Goal: Task Accomplishment & Management: Use online tool/utility

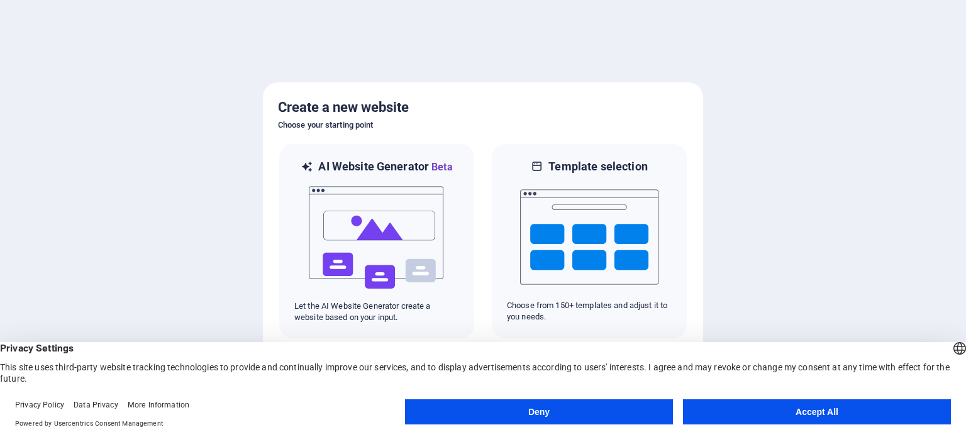
click at [804, 412] on button "Accept All" at bounding box center [817, 411] width 268 height 25
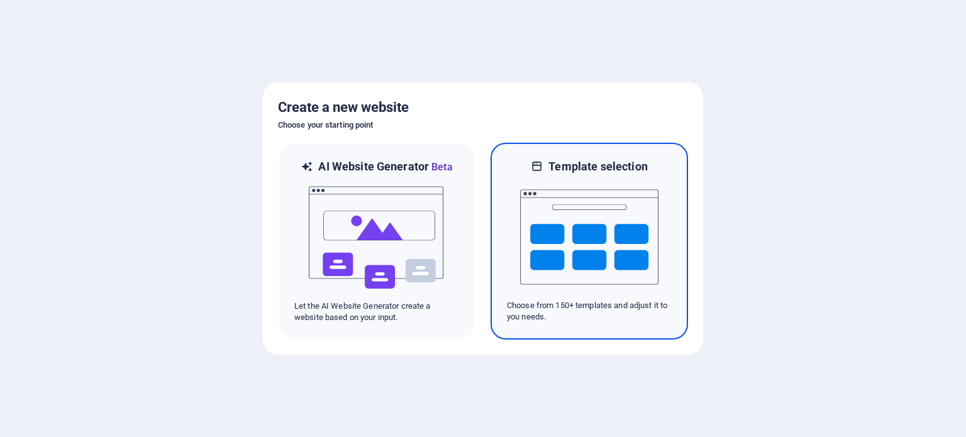
click at [581, 223] on img at bounding box center [589, 237] width 138 height 126
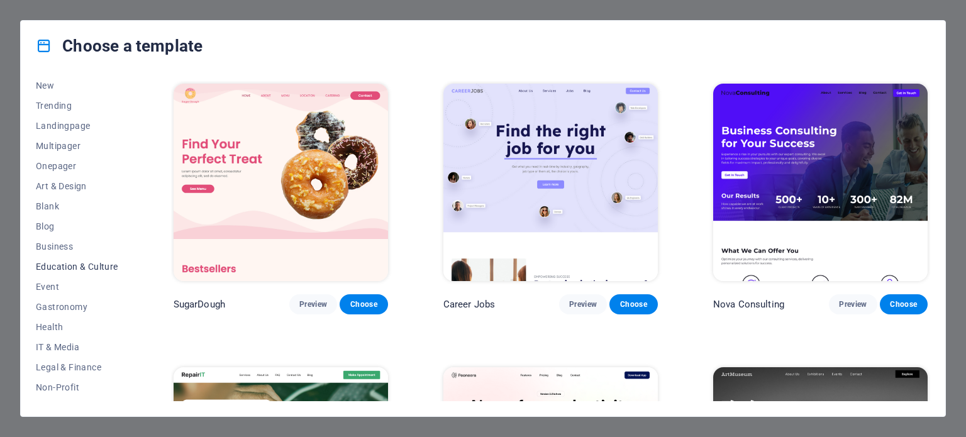
scroll to position [63, 0]
click at [52, 305] on span "Health" at bounding box center [77, 310] width 82 height 10
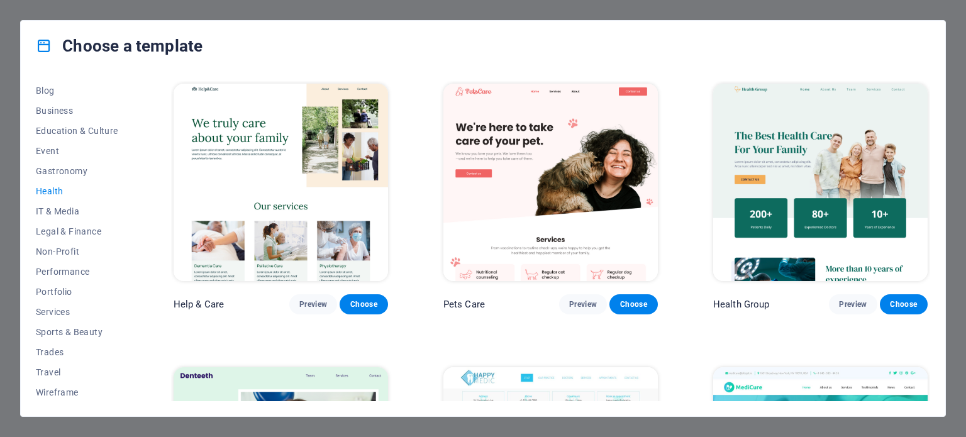
scroll to position [182, 0]
click at [64, 329] on span "Sports & Beauty" at bounding box center [77, 331] width 82 height 10
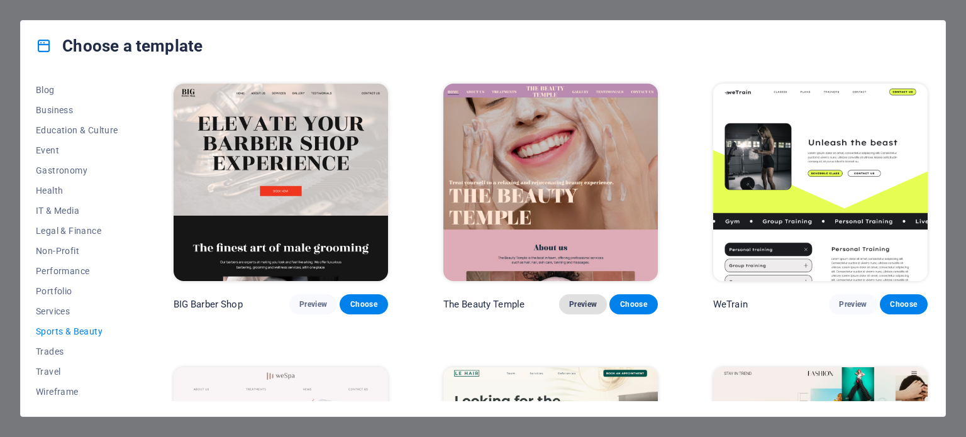
click at [582, 306] on span "Preview" at bounding box center [583, 304] width 28 height 10
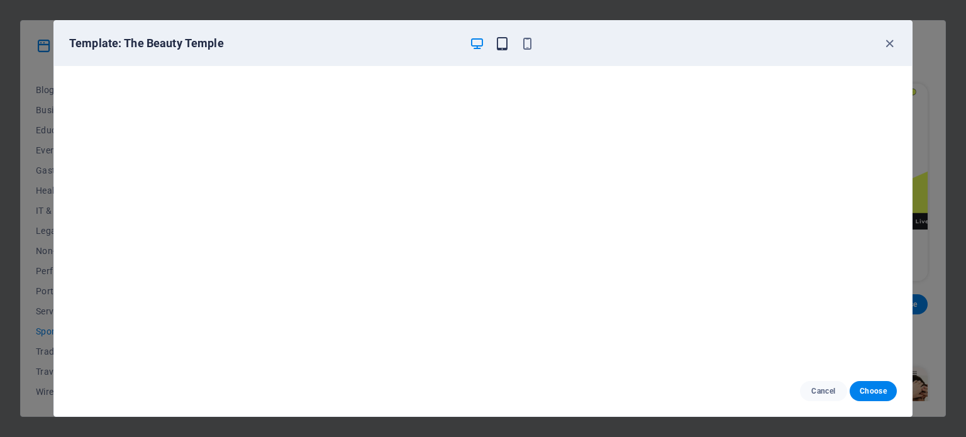
click at [500, 42] on icon "button" at bounding box center [502, 43] width 14 height 14
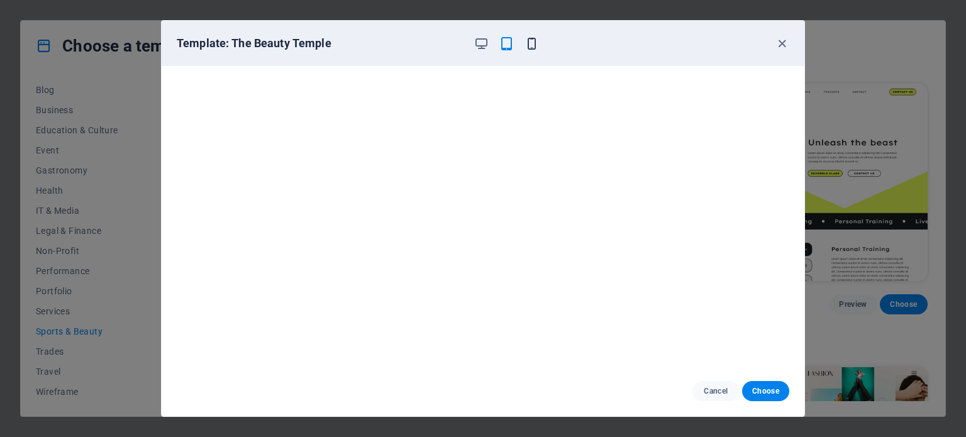
click at [534, 45] on icon "button" at bounding box center [531, 43] width 14 height 14
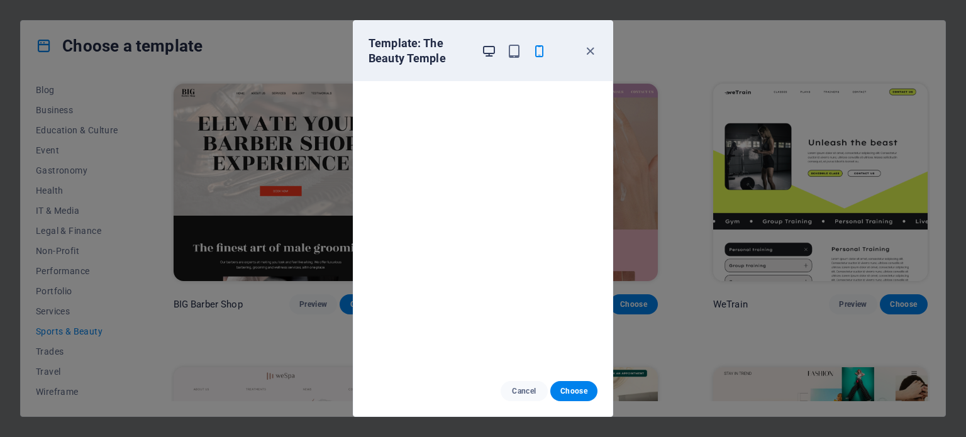
click at [481, 47] on span "button" at bounding box center [488, 51] width 15 height 14
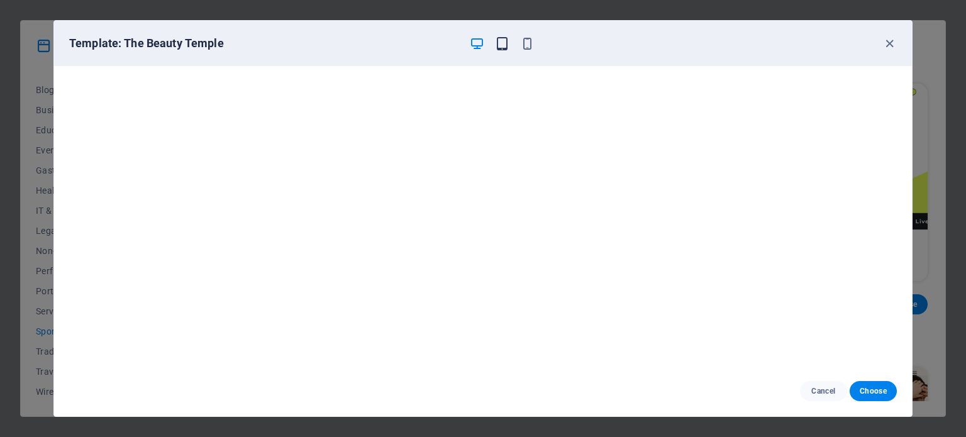
click at [501, 42] on icon "button" at bounding box center [502, 43] width 14 height 14
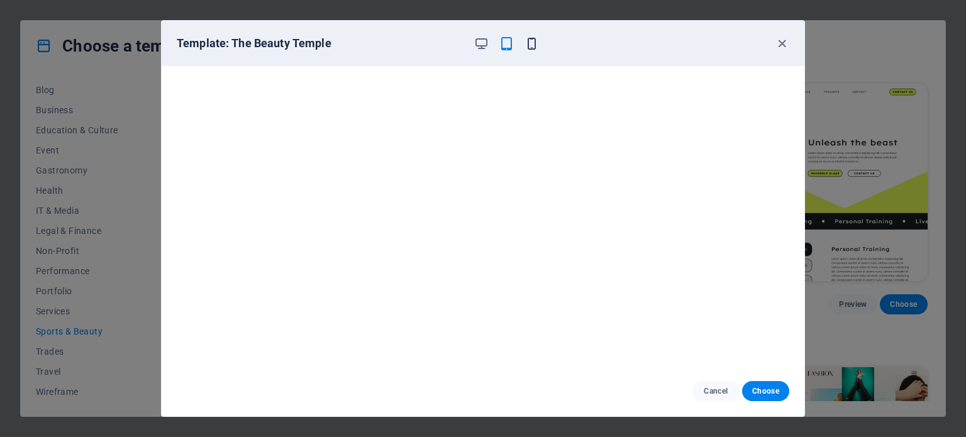
click at [533, 43] on icon "button" at bounding box center [531, 43] width 14 height 14
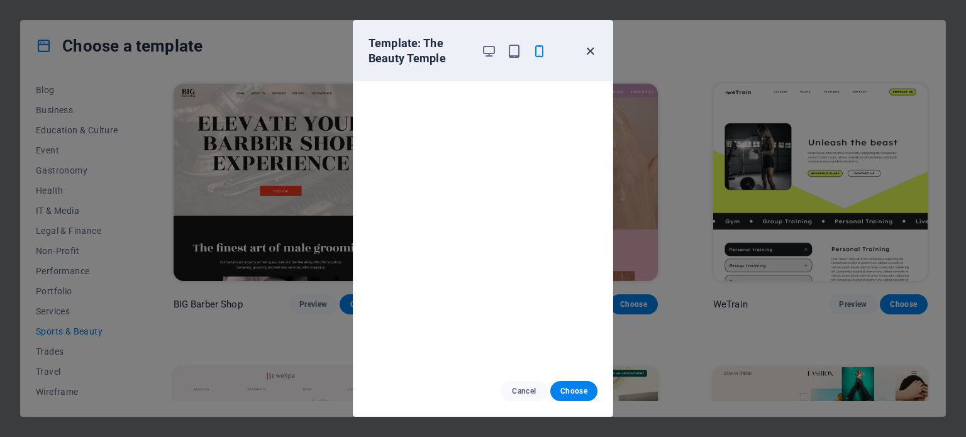
click at [590, 50] on icon "button" at bounding box center [590, 51] width 14 height 14
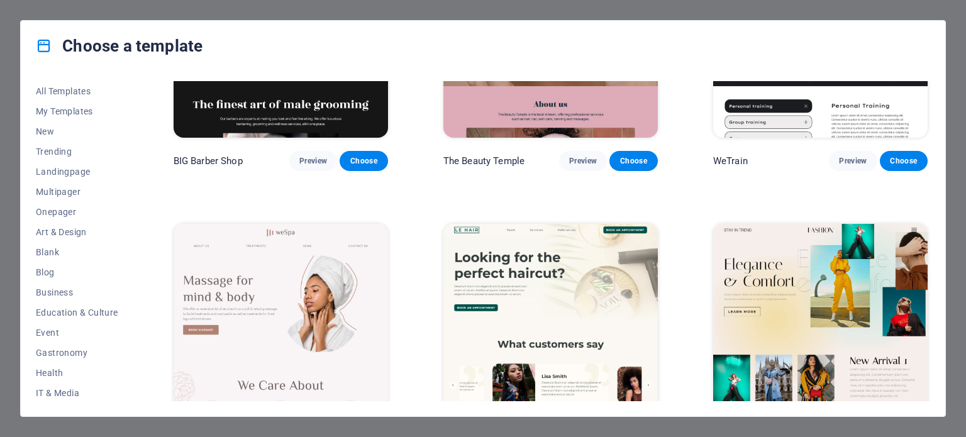
scroll to position [0, 0]
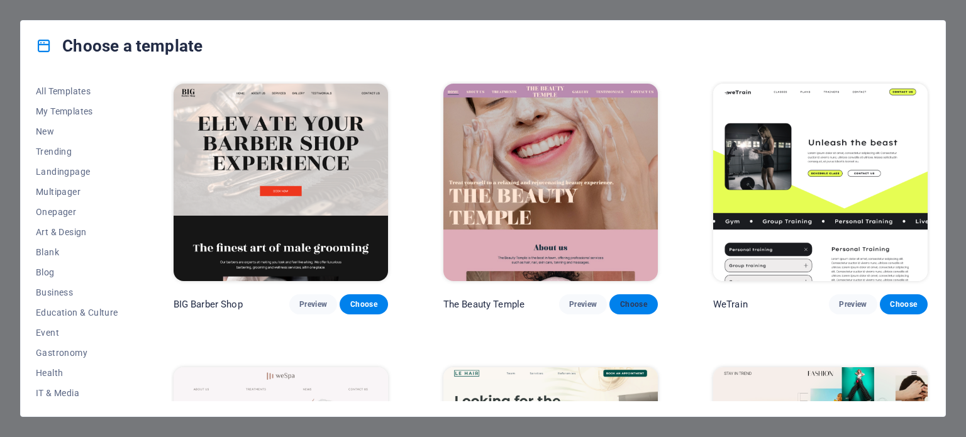
click at [627, 299] on span "Choose" at bounding box center [633, 304] width 28 height 10
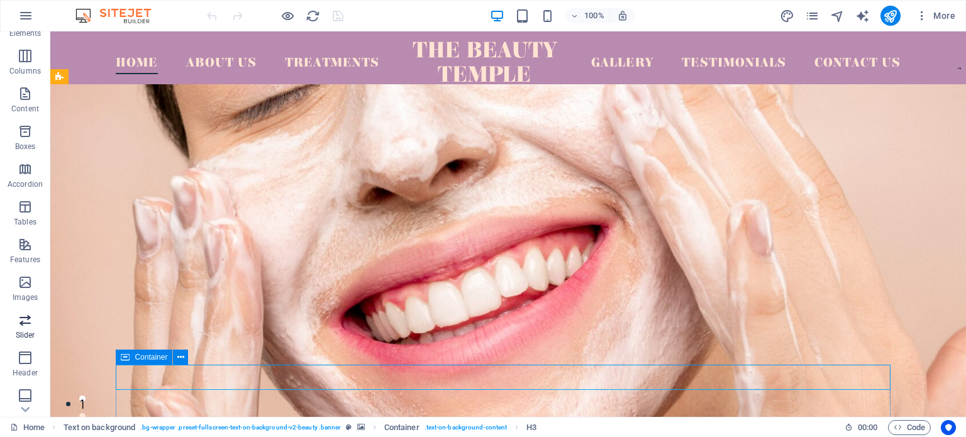
scroll to position [126, 0]
click at [25, 409] on icon at bounding box center [25, 410] width 9 height 6
drag, startPoint x: 25, startPoint y: 410, endPoint x: 360, endPoint y: 419, distance: 334.6
click at [27, 411] on p "Collections" at bounding box center [25, 407] width 38 height 10
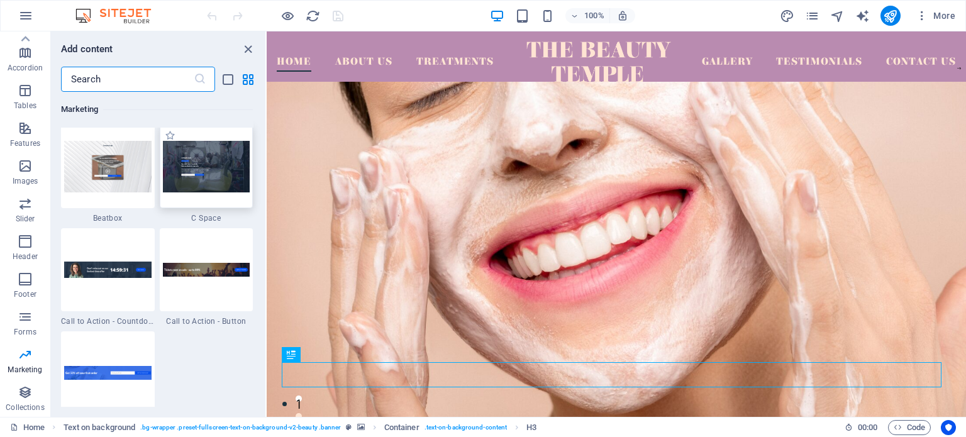
scroll to position [11070, 0]
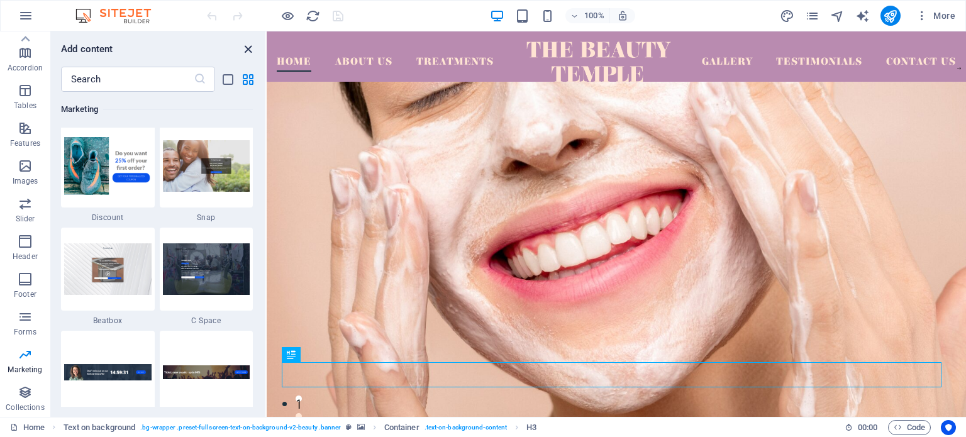
click at [247, 43] on icon "close panel" at bounding box center [248, 49] width 14 height 14
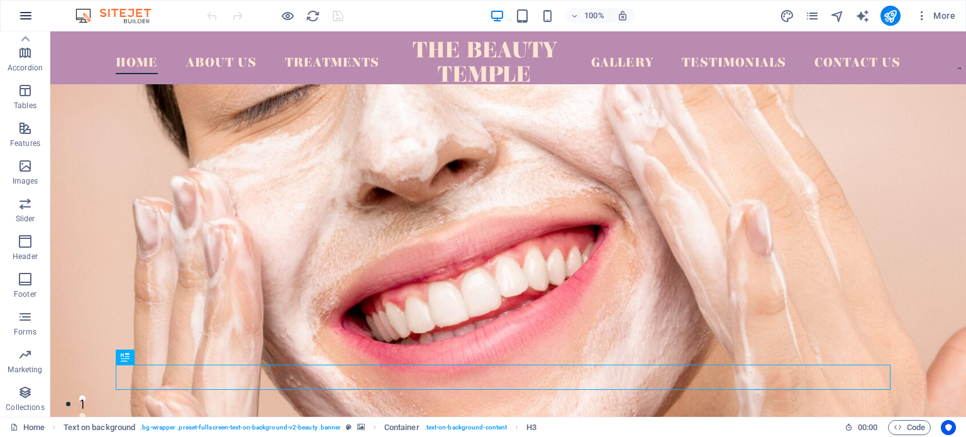
click at [23, 12] on icon "button" at bounding box center [25, 15] width 15 height 15
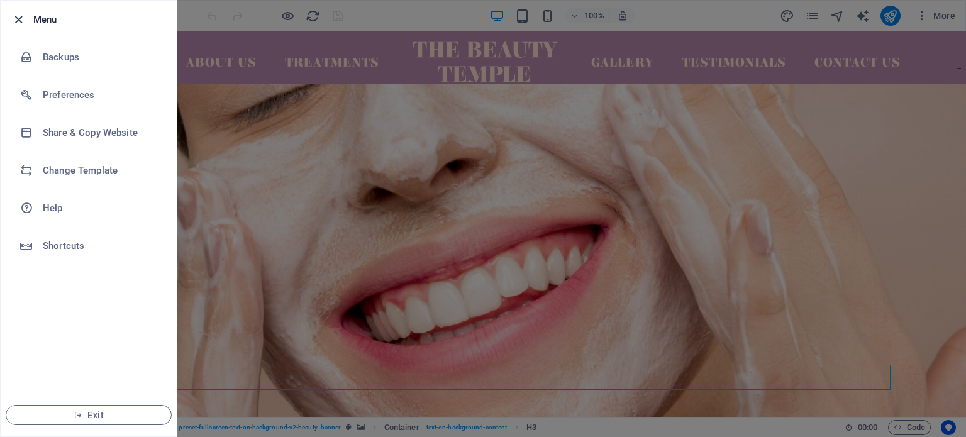
click at [18, 20] on icon "button" at bounding box center [18, 20] width 14 height 14
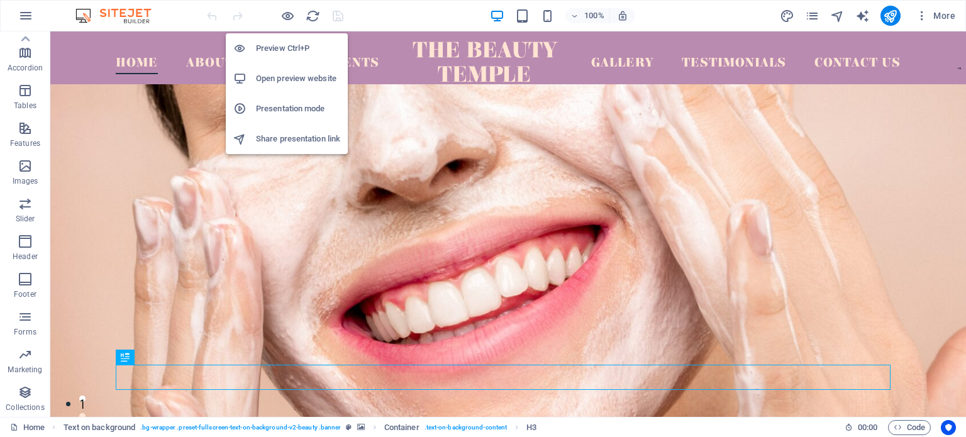
click at [275, 138] on h6 "Share presentation link" at bounding box center [298, 138] width 84 height 15
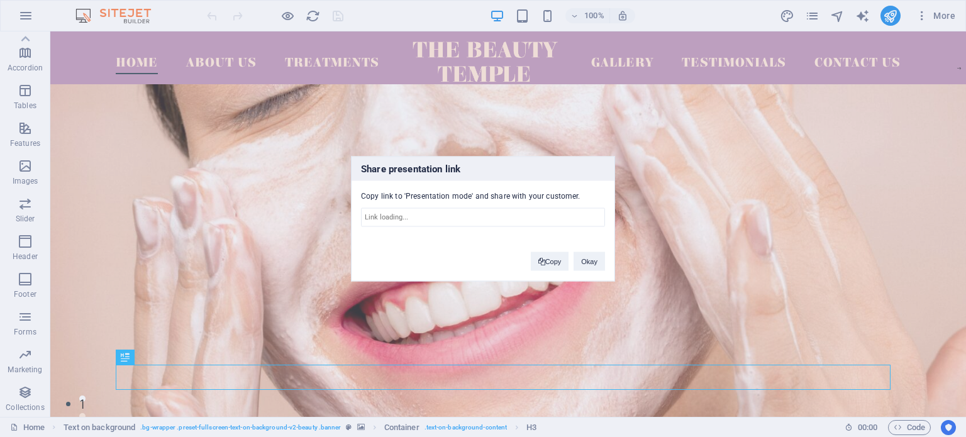
type input "https://cms.sitehub.io/presentation/2287080/3660228b5f8eedf46e86117af2b965c3965…"
click at [722, 259] on div "Share presentation link Copy link to 'Presentation mode' and share with your cu…" at bounding box center [483, 218] width 966 height 437
click at [546, 257] on button "Copy" at bounding box center [550, 261] width 38 height 19
click at [599, 264] on button "Okay" at bounding box center [588, 262] width 31 height 19
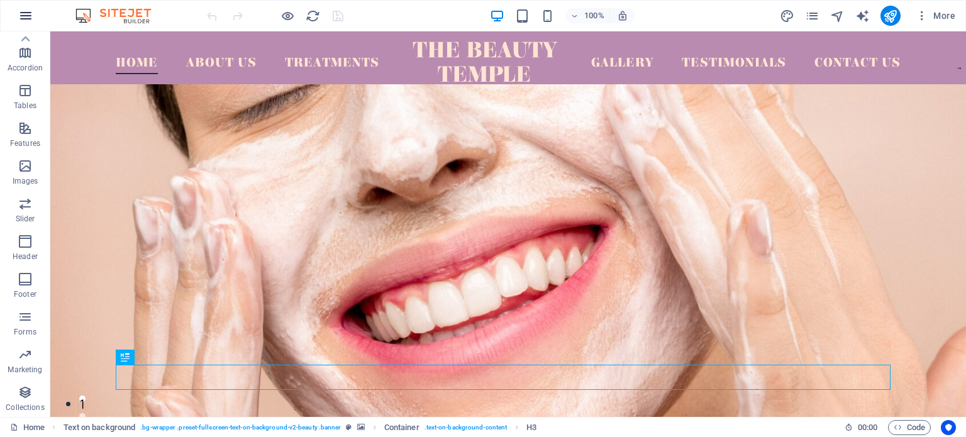
click at [17, 13] on button "button" at bounding box center [26, 16] width 30 height 30
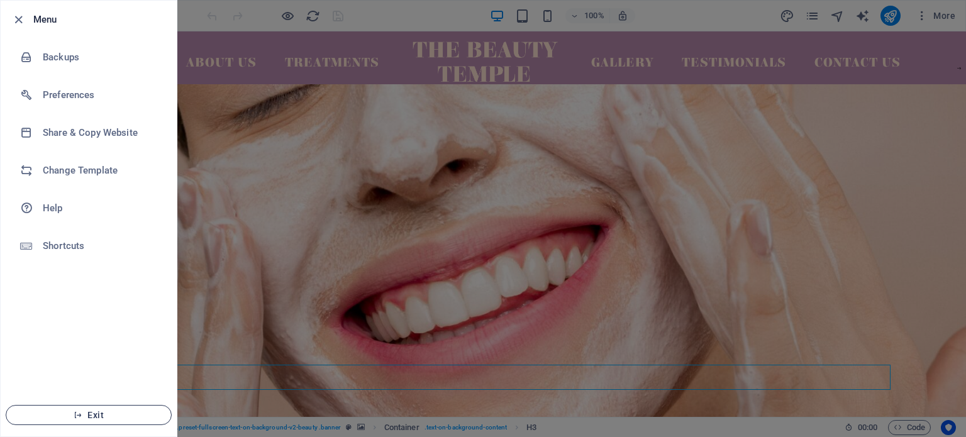
click at [121, 421] on button "Exit" at bounding box center [89, 415] width 166 height 20
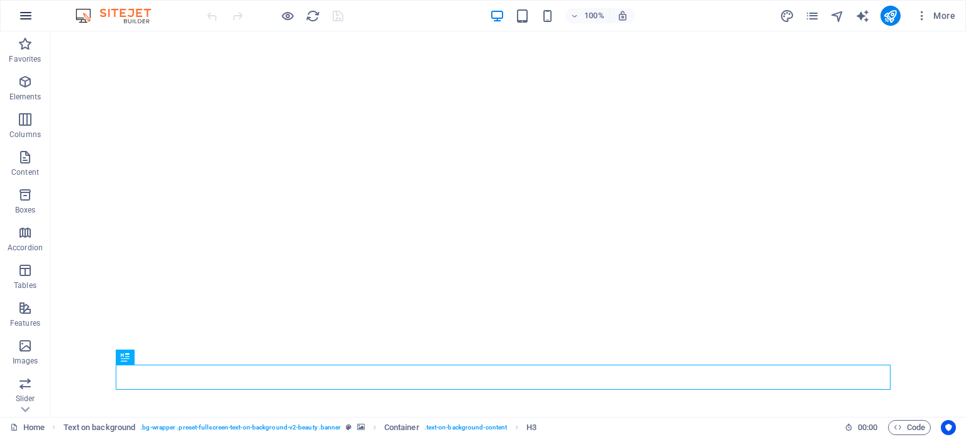
click at [25, 14] on icon "button" at bounding box center [25, 15] width 15 height 15
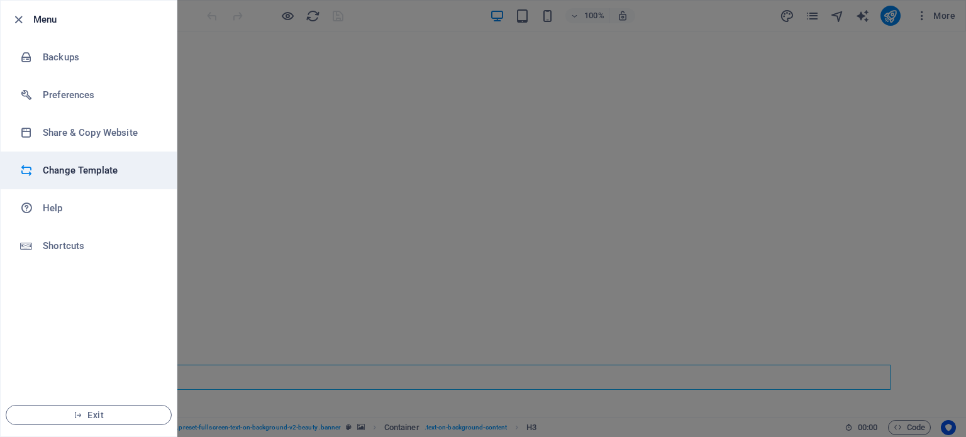
click at [83, 168] on h6 "Change Template" at bounding box center [101, 170] width 116 height 15
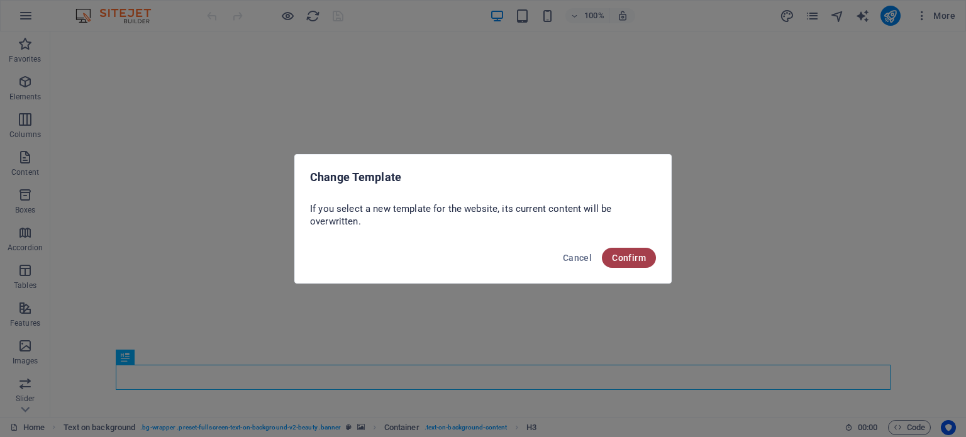
click at [638, 260] on span "Confirm" at bounding box center [629, 258] width 34 height 10
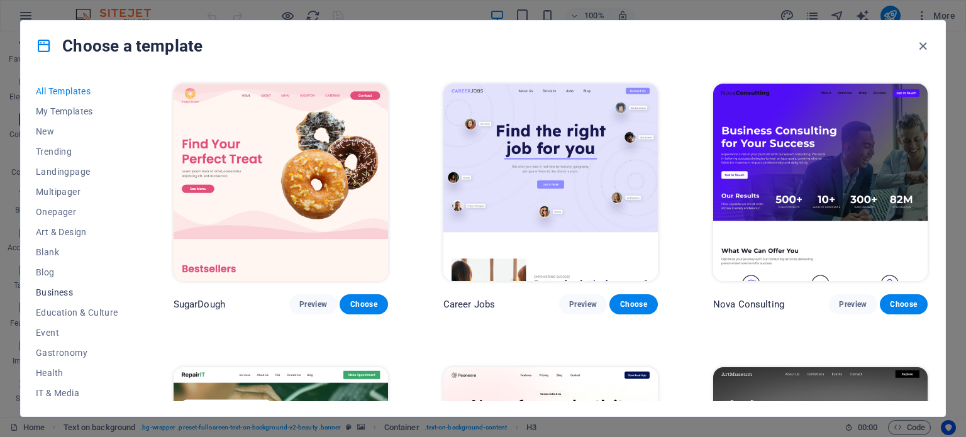
click at [63, 288] on span "Business" at bounding box center [77, 292] width 82 height 10
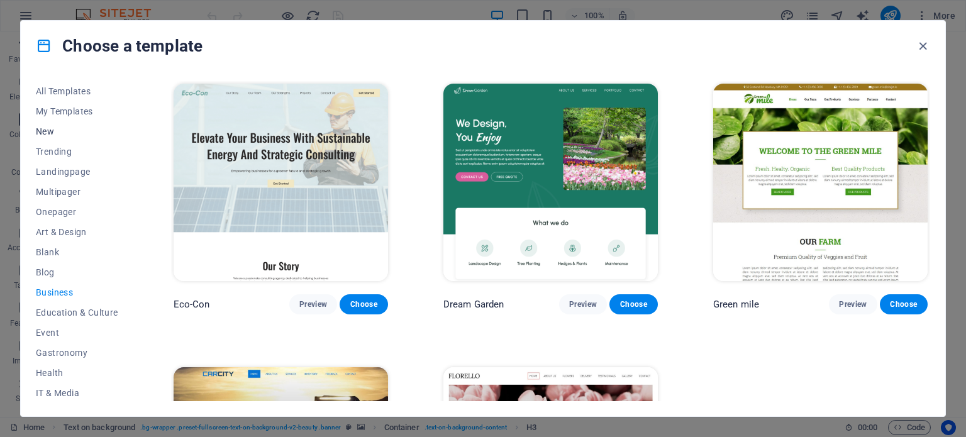
click at [46, 128] on span "New" at bounding box center [77, 131] width 82 height 10
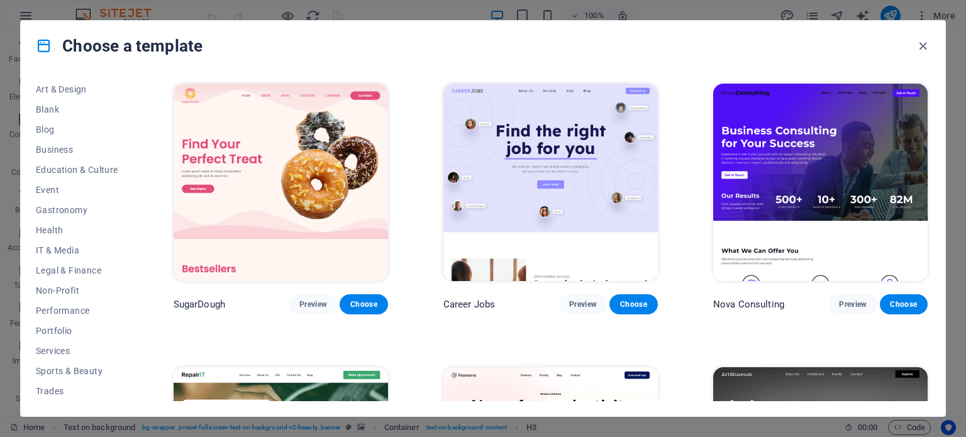
scroll to position [182, 0]
click at [65, 390] on span "Wireframe" at bounding box center [77, 392] width 82 height 10
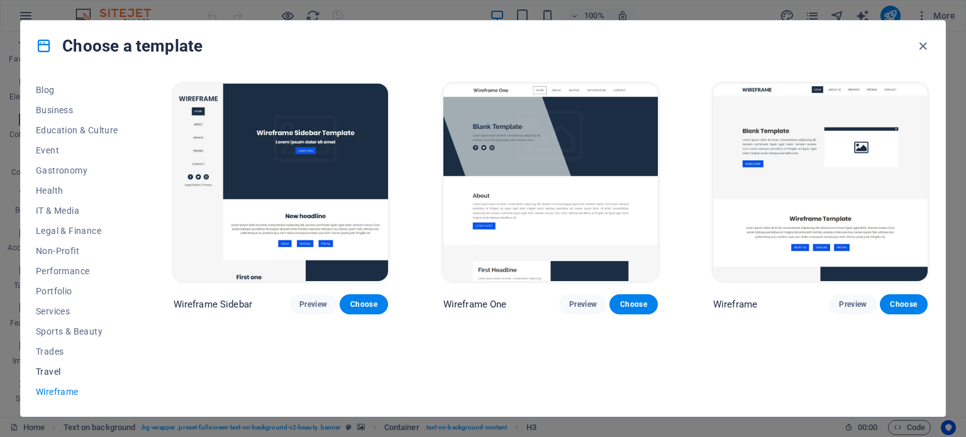
click at [50, 370] on span "Travel" at bounding box center [77, 372] width 82 height 10
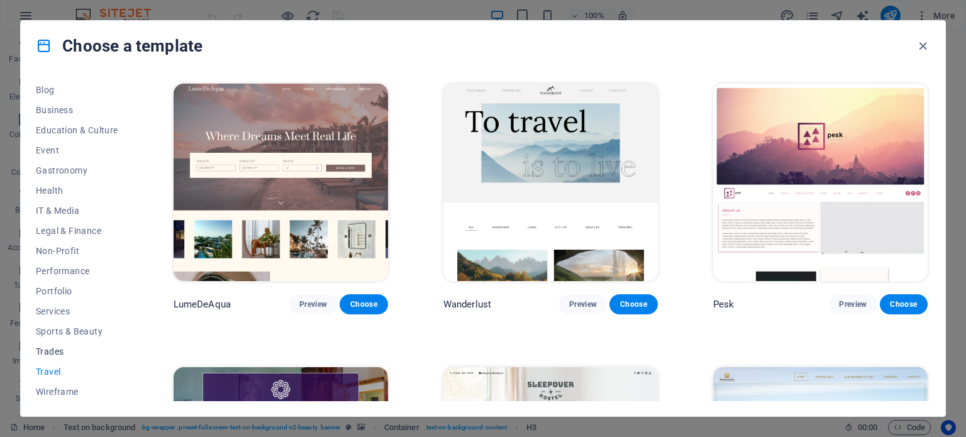
click at [58, 351] on span "Trades" at bounding box center [77, 351] width 82 height 10
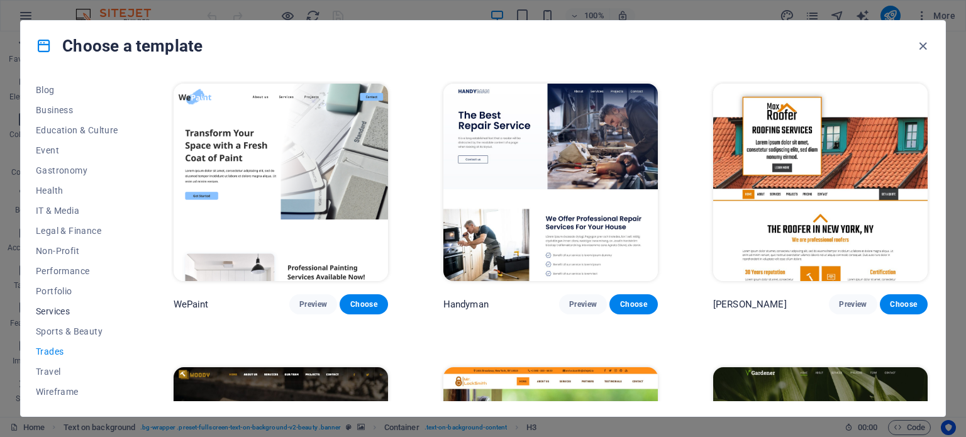
click at [56, 307] on span "Services" at bounding box center [77, 311] width 82 height 10
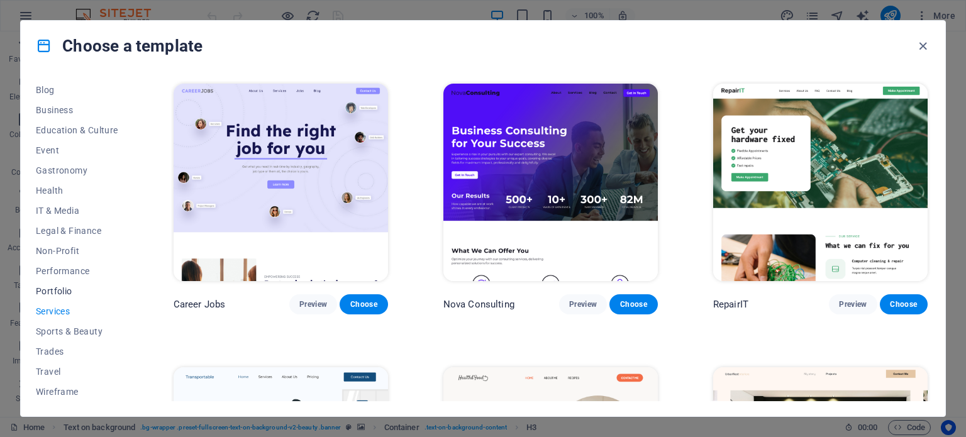
click at [60, 289] on span "Portfolio" at bounding box center [77, 291] width 82 height 10
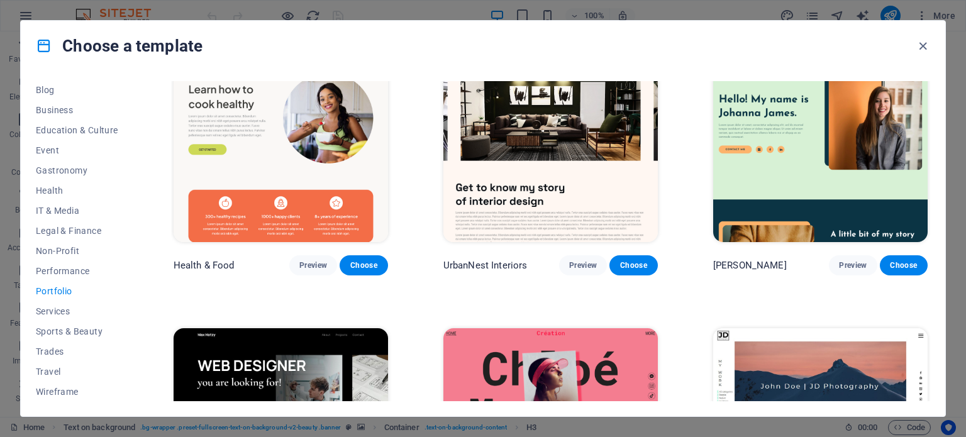
scroll to position [0, 0]
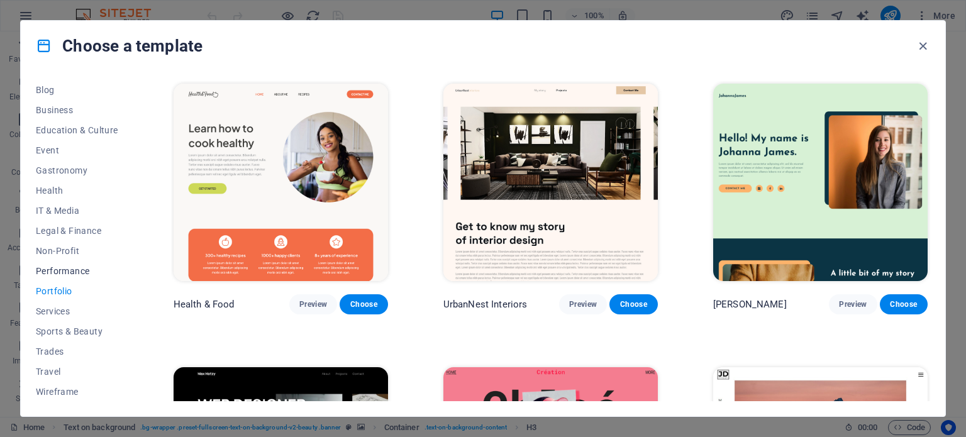
click at [74, 271] on span "Performance" at bounding box center [77, 271] width 82 height 10
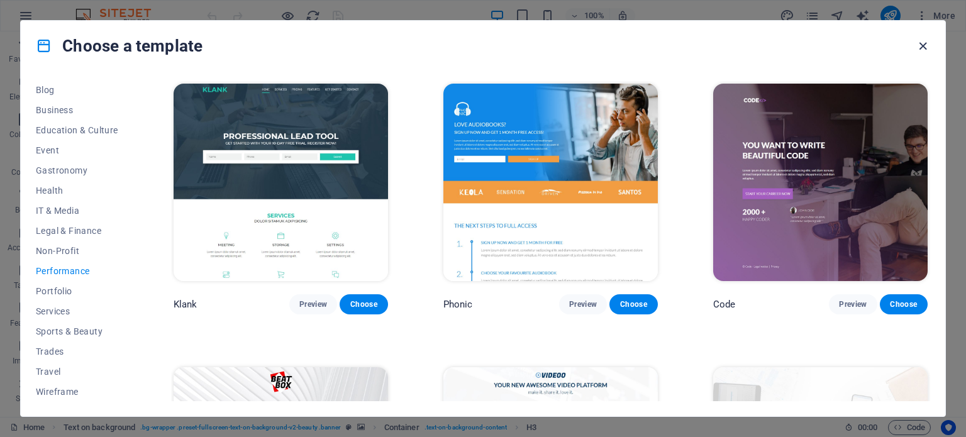
click at [921, 45] on icon "button" at bounding box center [922, 46] width 14 height 14
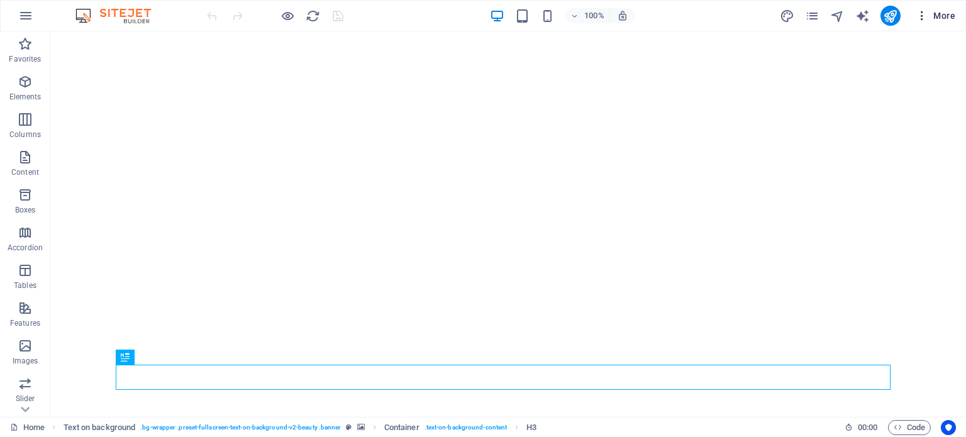
click at [951, 14] on span "More" at bounding box center [935, 15] width 40 height 13
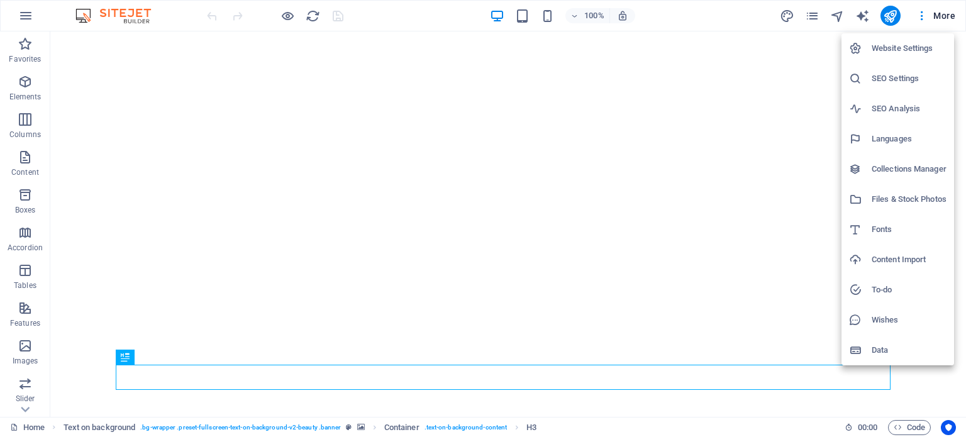
click at [904, 45] on h6 "Website Settings" at bounding box center [908, 48] width 75 height 15
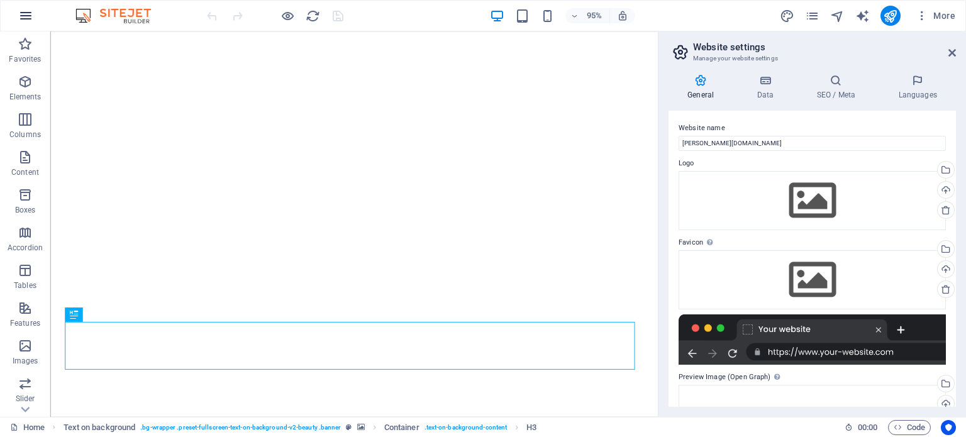
click at [22, 15] on icon "button" at bounding box center [25, 15] width 15 height 15
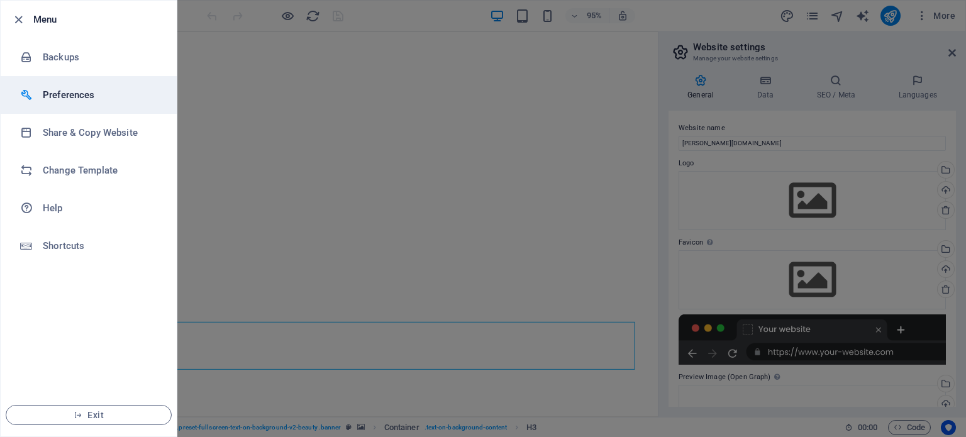
click at [73, 98] on h6 "Preferences" at bounding box center [101, 94] width 116 height 15
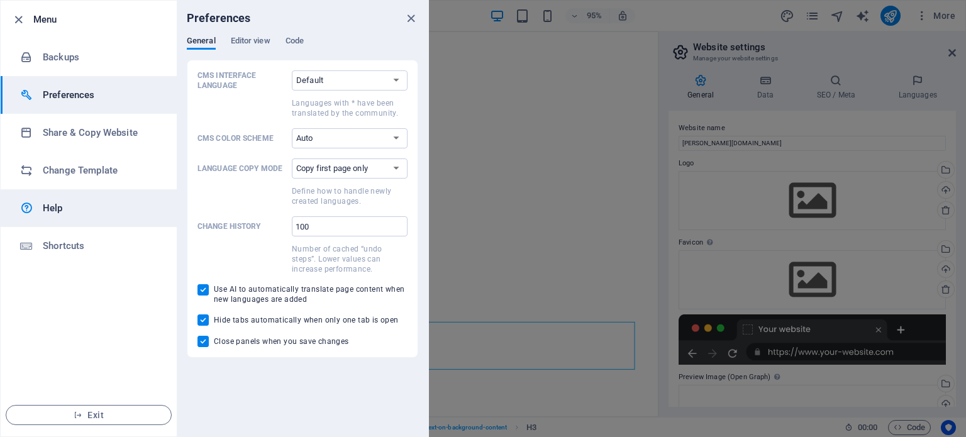
click at [54, 211] on h6 "Help" at bounding box center [101, 208] width 116 height 15
click at [13, 13] on icon "button" at bounding box center [18, 20] width 14 height 14
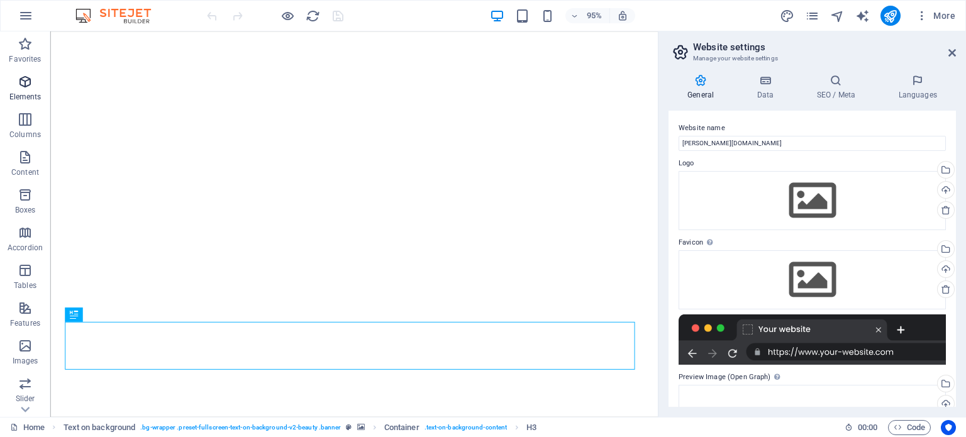
click at [25, 82] on icon "button" at bounding box center [25, 81] width 15 height 15
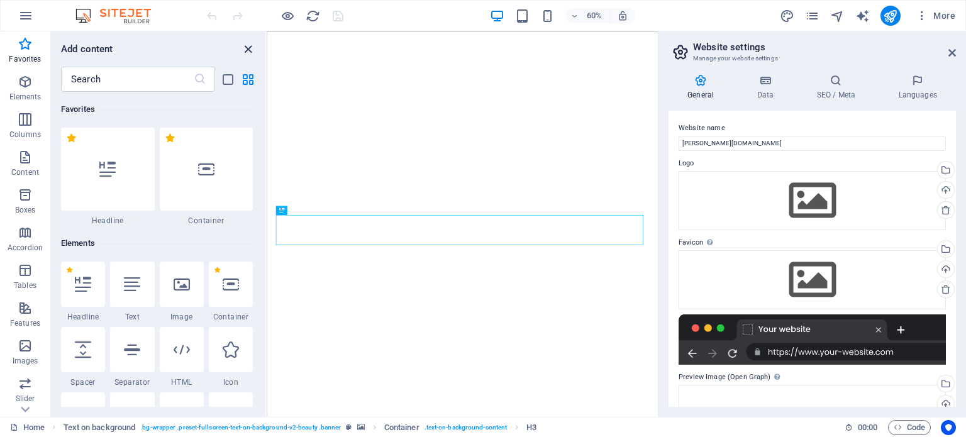
click at [246, 45] on icon "close panel" at bounding box center [248, 49] width 14 height 14
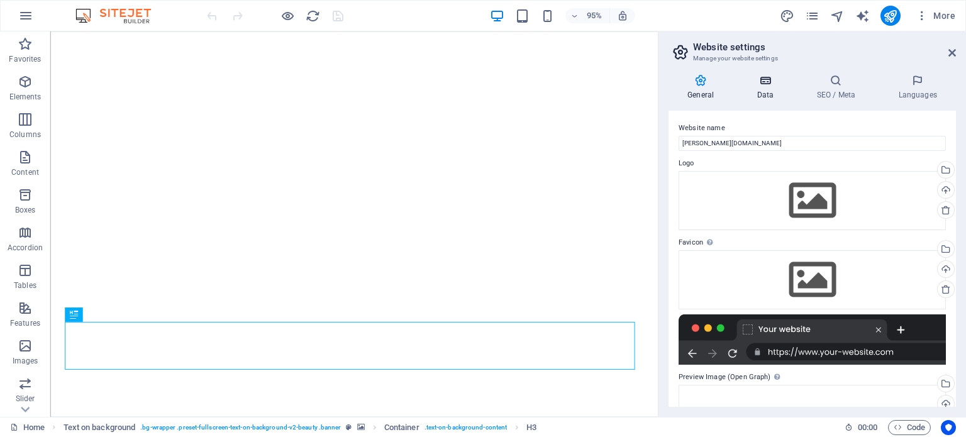
click at [760, 89] on h4 "Data" at bounding box center [768, 87] width 60 height 26
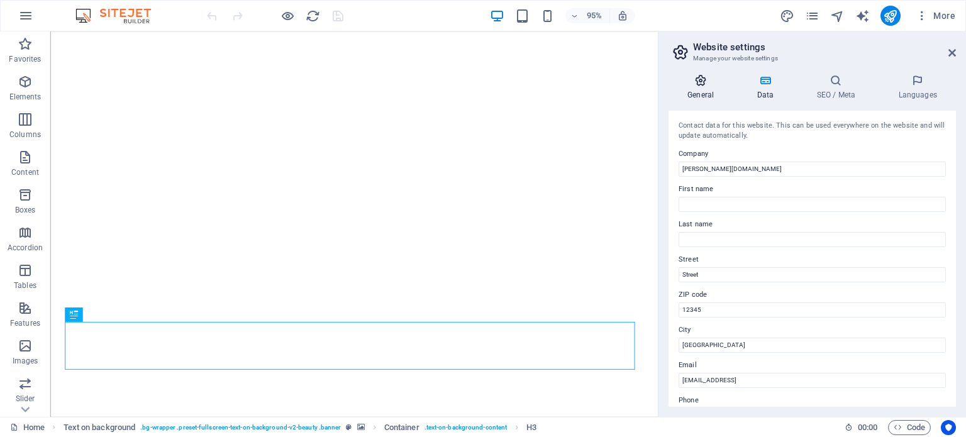
click at [704, 77] on icon at bounding box center [700, 80] width 64 height 13
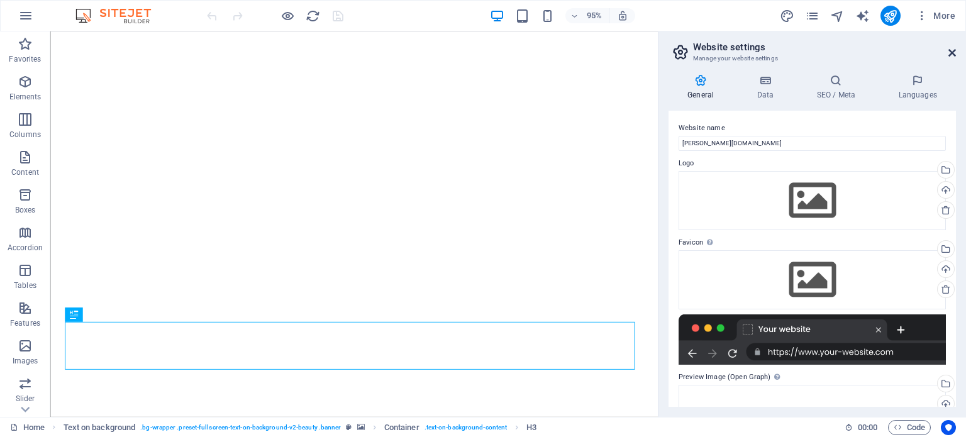
click at [951, 48] on icon at bounding box center [952, 53] width 8 height 10
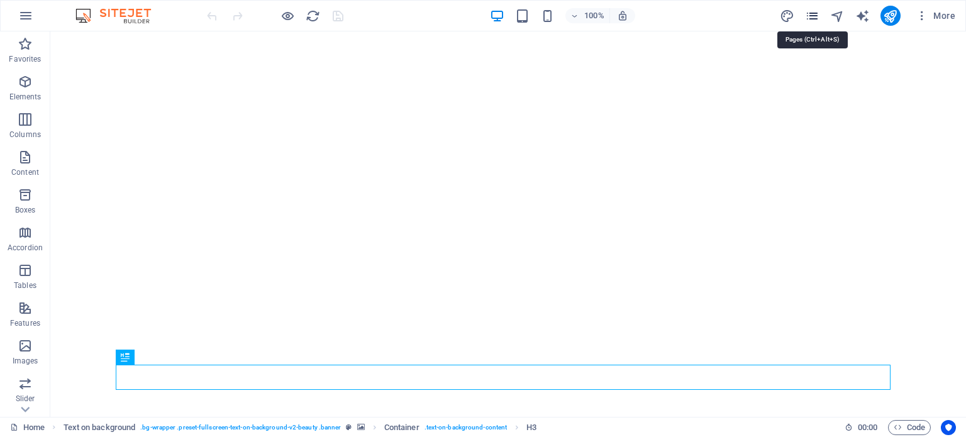
click at [813, 13] on icon "pages" at bounding box center [812, 16] width 14 height 14
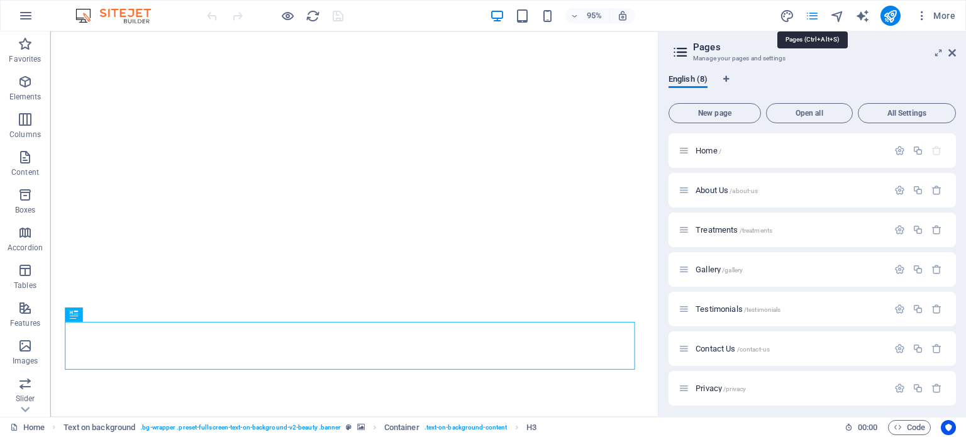
click at [810, 18] on icon "pages" at bounding box center [812, 16] width 14 height 14
click at [947, 52] on h2 "Pages" at bounding box center [824, 46] width 263 height 11
click at [953, 52] on icon at bounding box center [952, 53] width 8 height 10
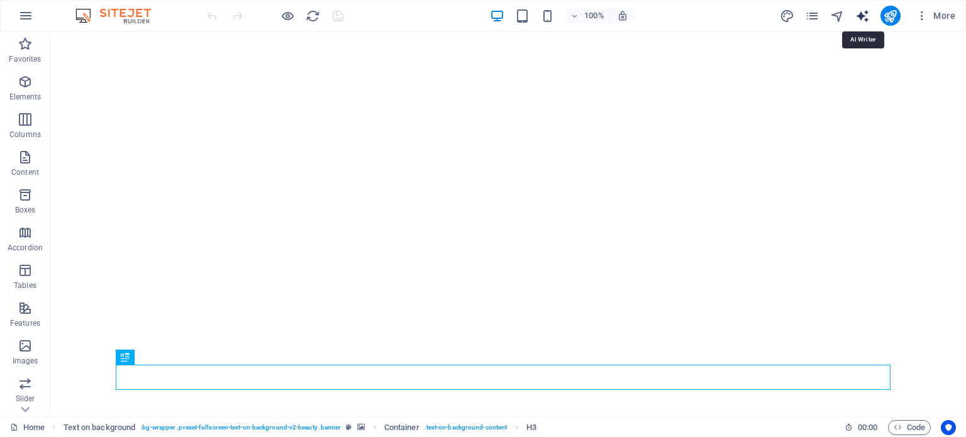
click at [865, 16] on icon "text_generator" at bounding box center [862, 16] width 14 height 14
select select "English"
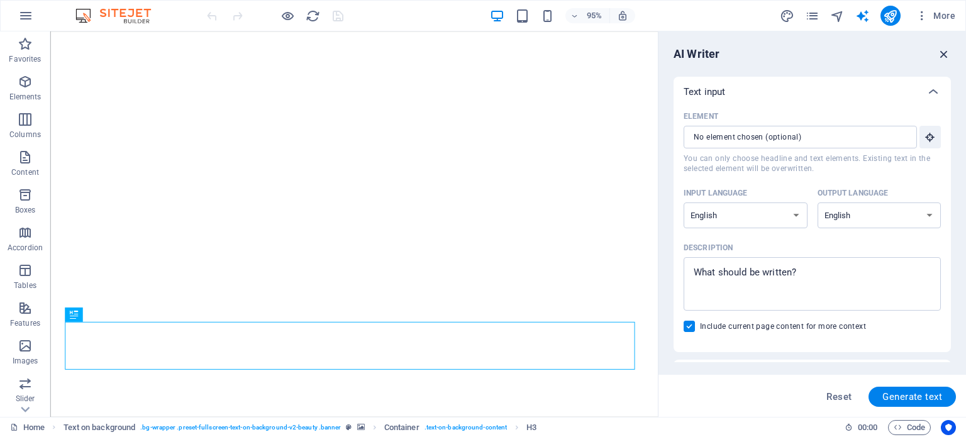
click at [943, 54] on icon "button" at bounding box center [944, 54] width 14 height 14
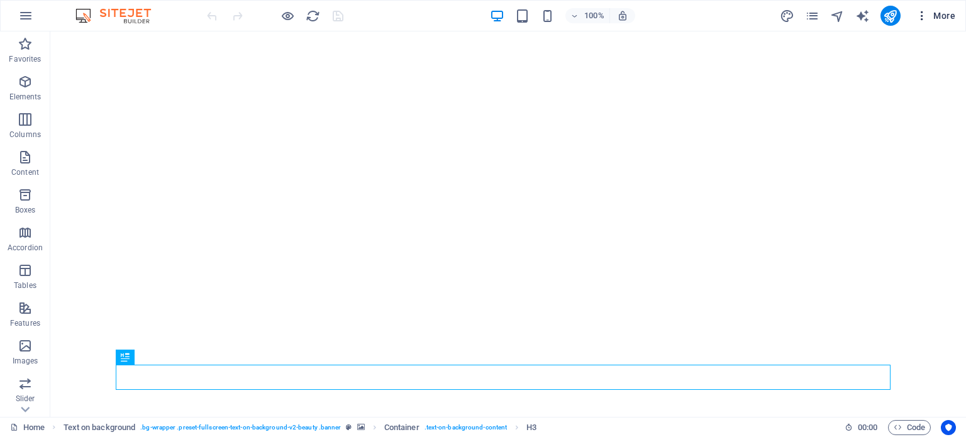
click at [922, 11] on icon "button" at bounding box center [921, 15] width 13 height 13
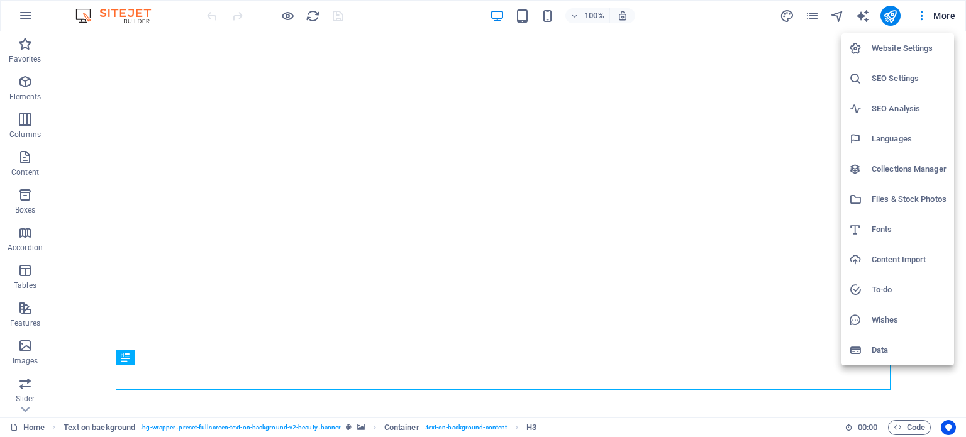
click at [948, 14] on div at bounding box center [483, 218] width 966 height 437
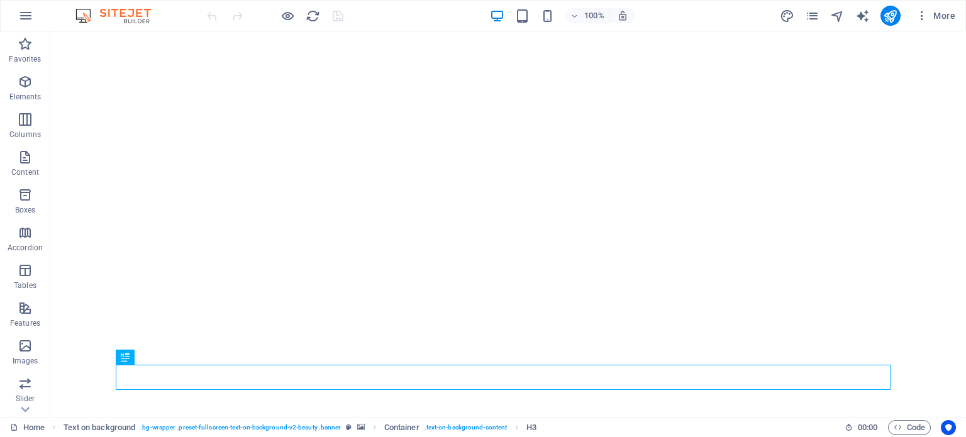
click at [948, 14] on span "More" at bounding box center [935, 15] width 40 height 13
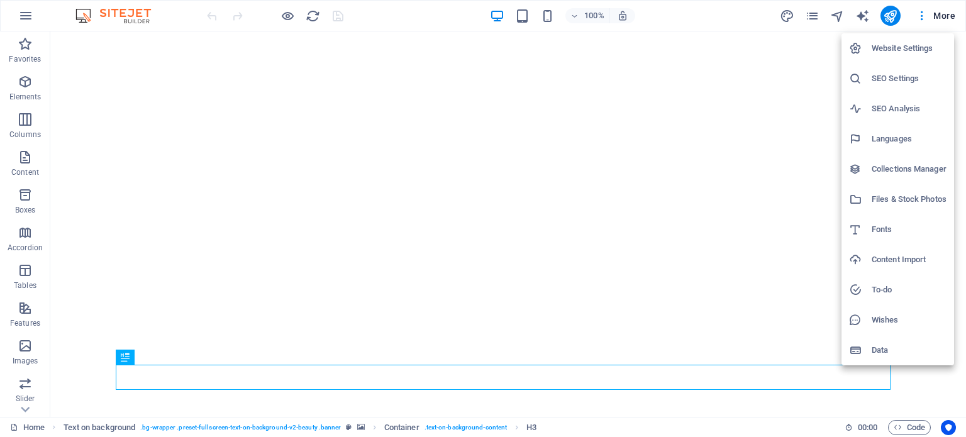
click at [709, 7] on div at bounding box center [483, 218] width 966 height 437
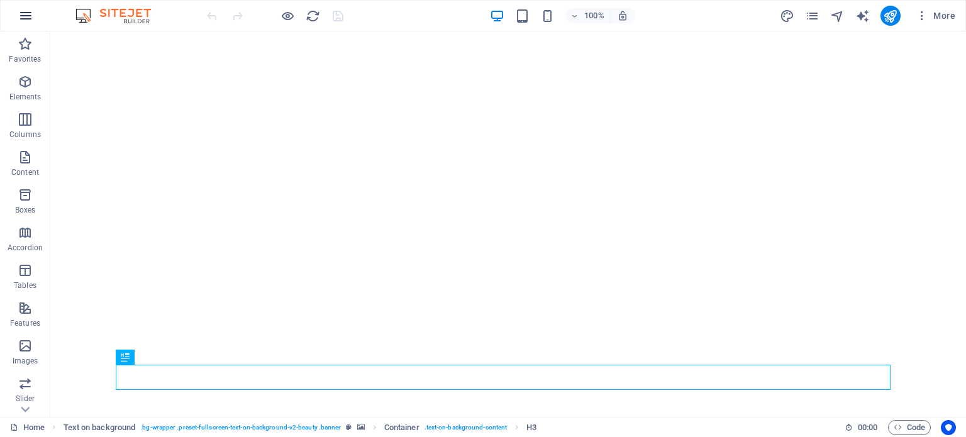
click at [23, 18] on icon "button" at bounding box center [25, 15] width 15 height 15
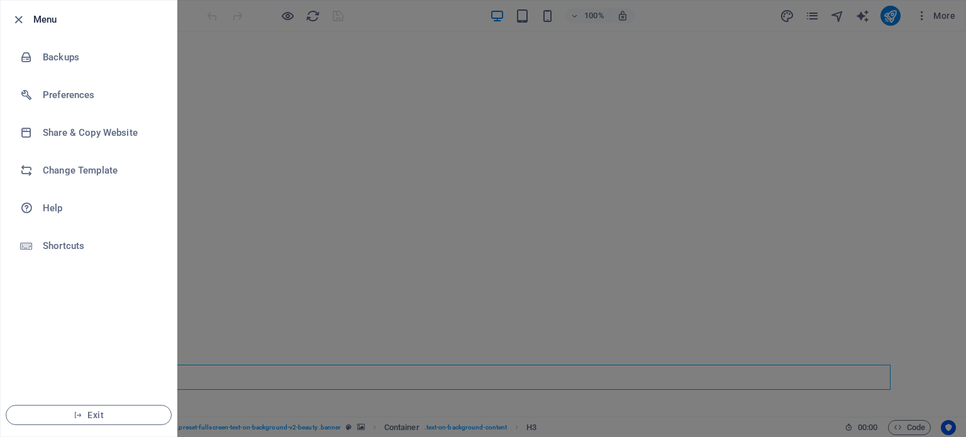
click at [23, 18] on icon "button" at bounding box center [18, 20] width 14 height 14
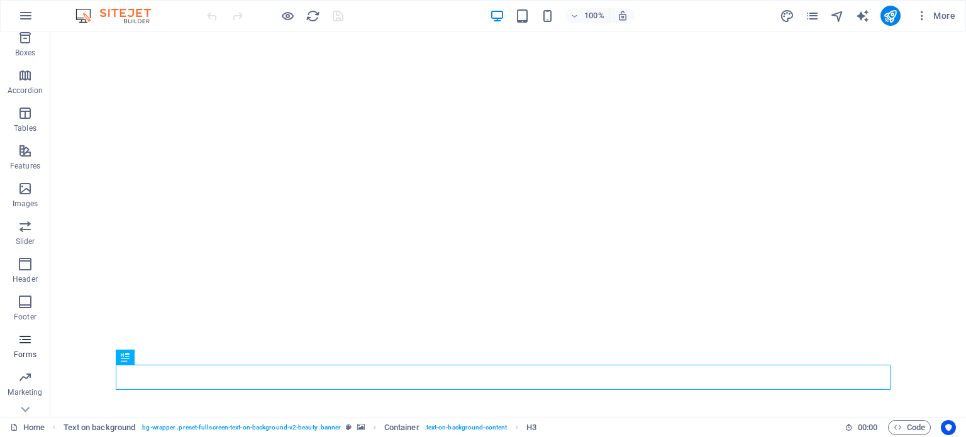
scroll to position [180, 0]
click at [32, 391] on icon "button" at bounding box center [25, 392] width 15 height 15
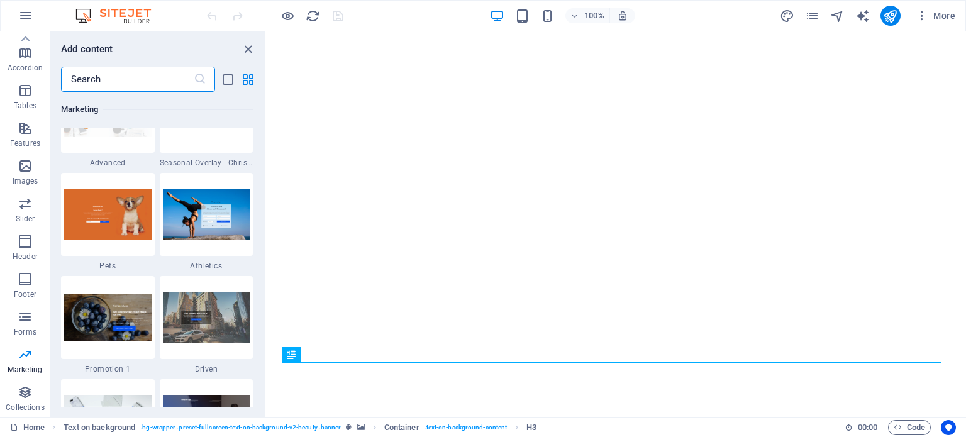
scroll to position [10567, 0]
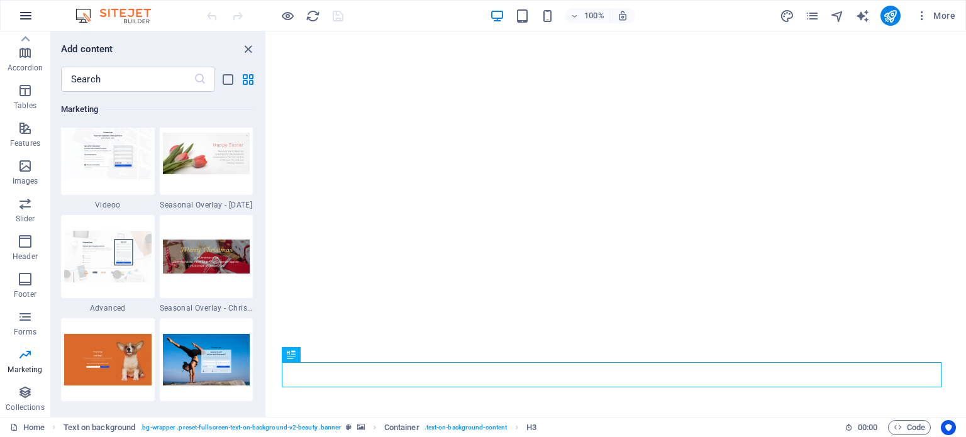
click at [25, 9] on icon "button" at bounding box center [25, 15] width 15 height 15
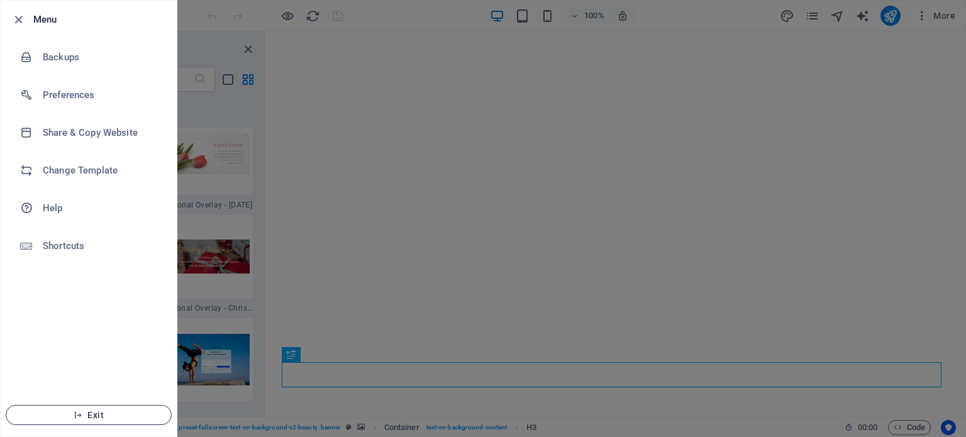
click at [96, 417] on span "Exit" at bounding box center [88, 415] width 145 height 10
